Goal: Information Seeking & Learning: Learn about a topic

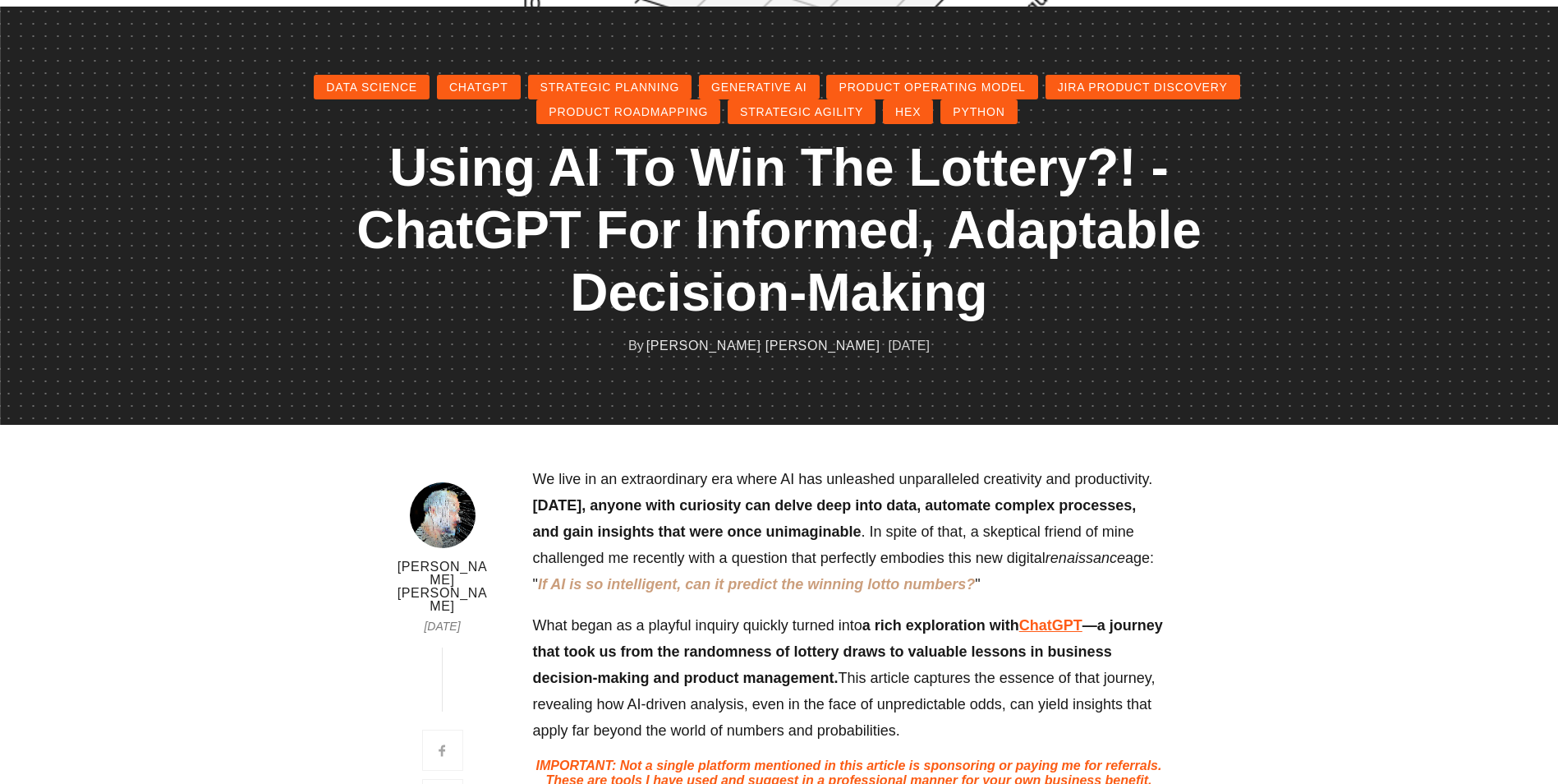
scroll to position [1068, 0]
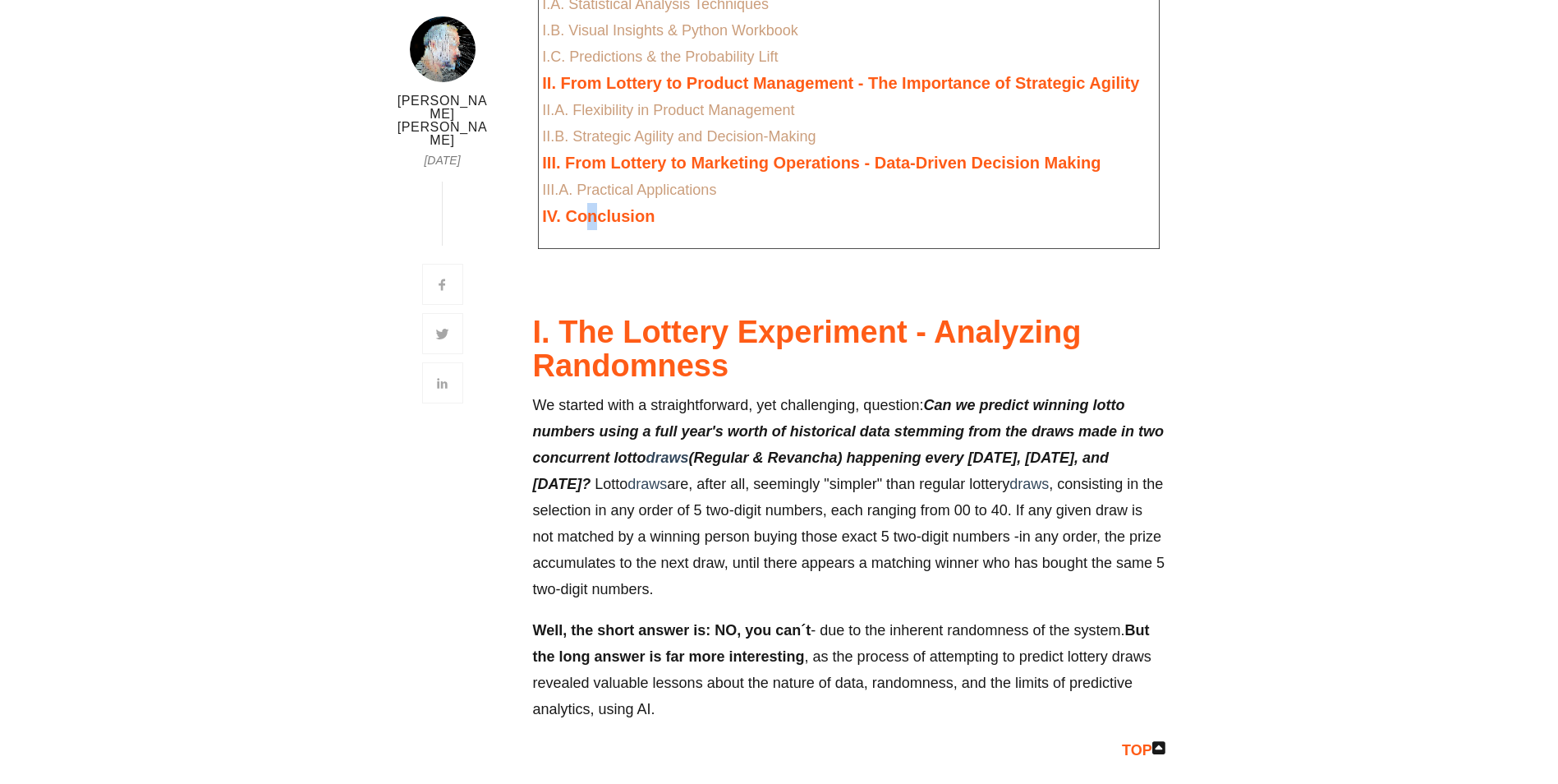
click at [594, 227] on p "I. The Lottery Experiment - Analyzing Randomness I.A. Statistical Analysis Tech…" at bounding box center [848, 97] width 613 height 266
click at [598, 221] on span "IV. Conclusion" at bounding box center [598, 216] width 113 height 18
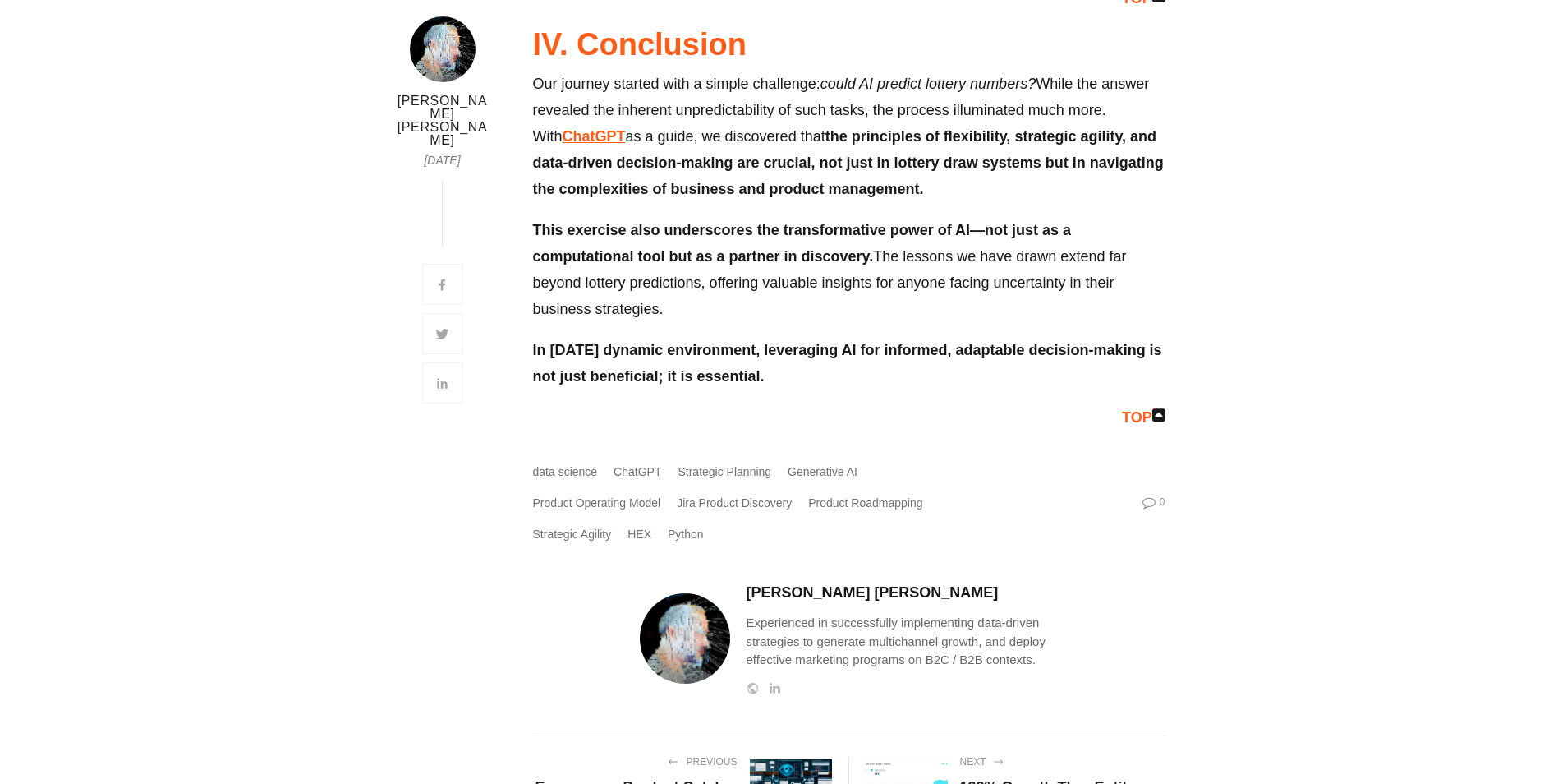
click at [598, 221] on p "This exercise also underscores the transformative power of AI—not just as a com…" at bounding box center [849, 269] width 633 height 105
drag, startPoint x: 598, startPoint y: 221, endPoint x: 701, endPoint y: 197, distance: 105.8
click at [580, 237] on span "This exercise also underscores the transformative power of AI—not just as a com…" at bounding box center [802, 242] width 539 height 43
